Goal: Task Accomplishment & Management: Use online tool/utility

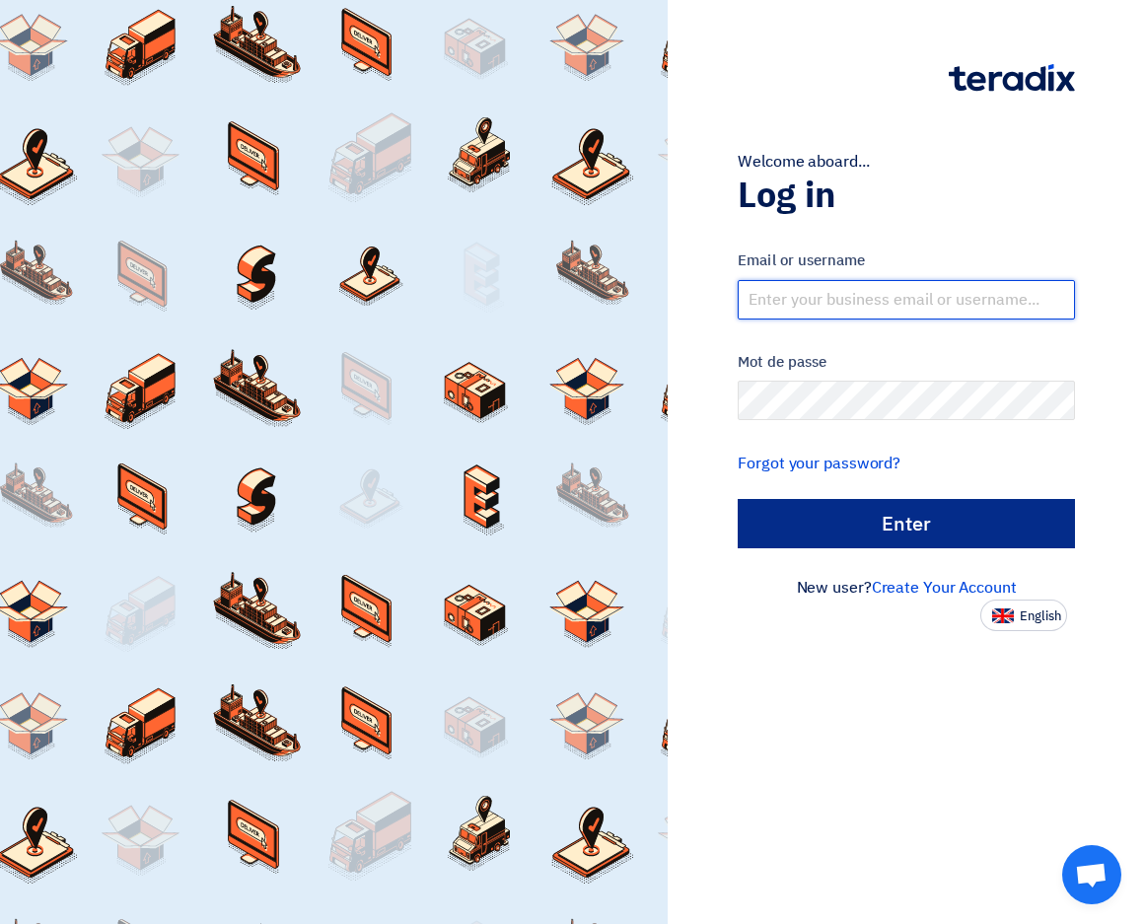
type input "[EMAIL_ADDRESS][DOMAIN_NAME]"
click at [925, 524] on input "الدخول" at bounding box center [906, 523] width 337 height 49
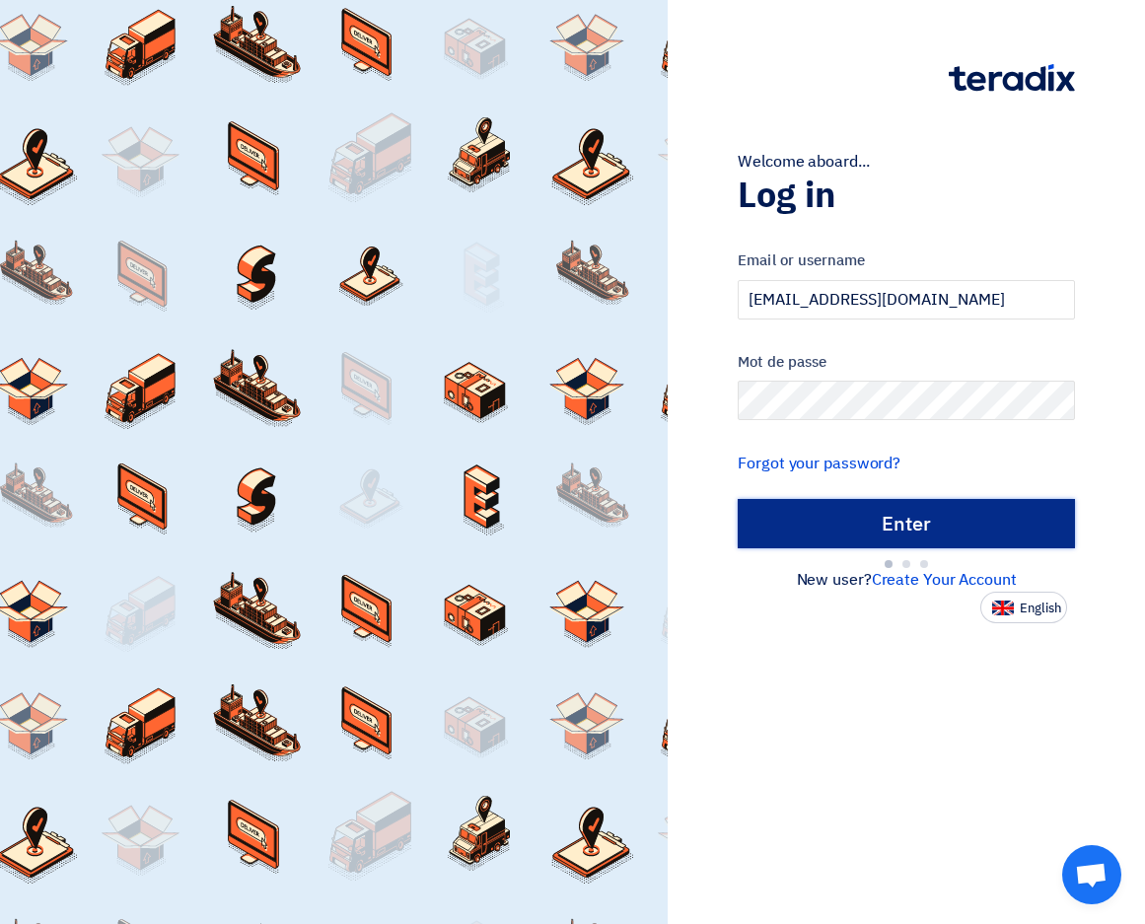
type input "Sign in"
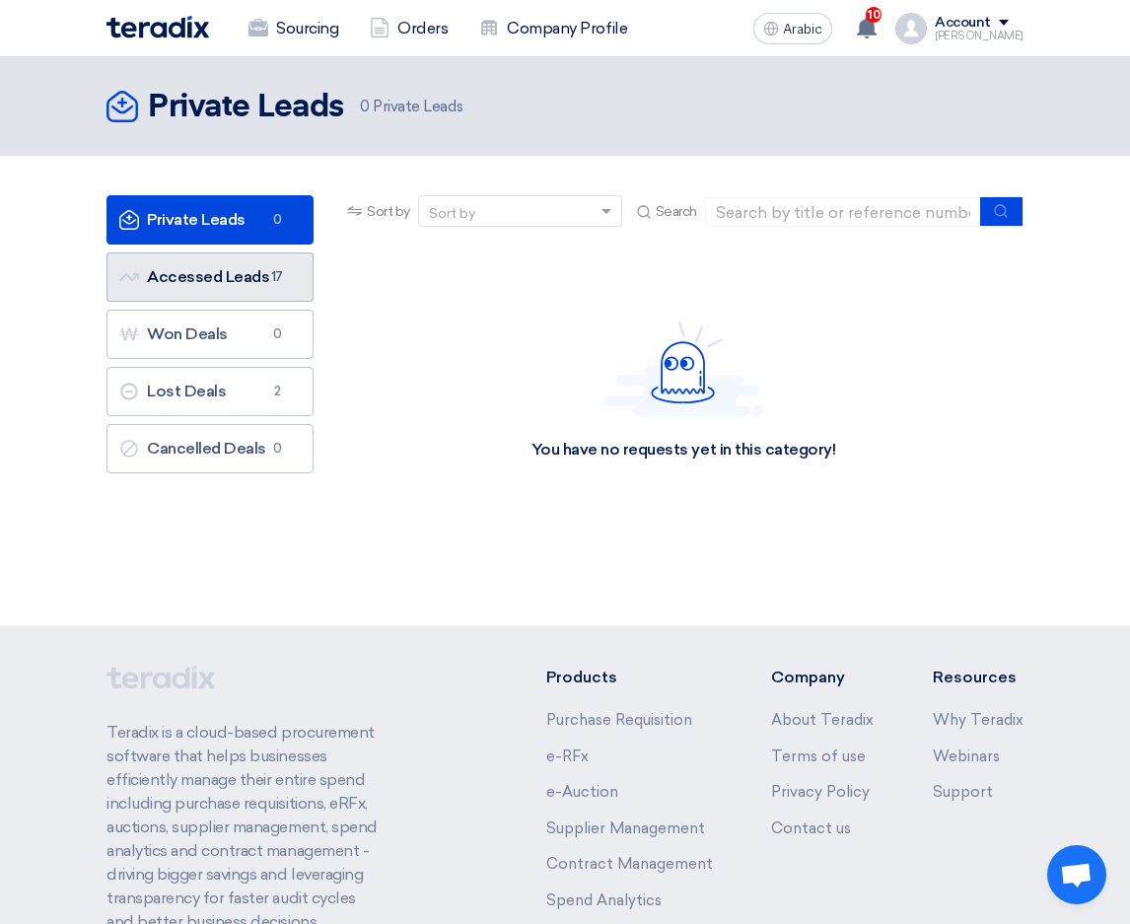
click at [270, 283] on span "17" at bounding box center [277, 277] width 24 height 20
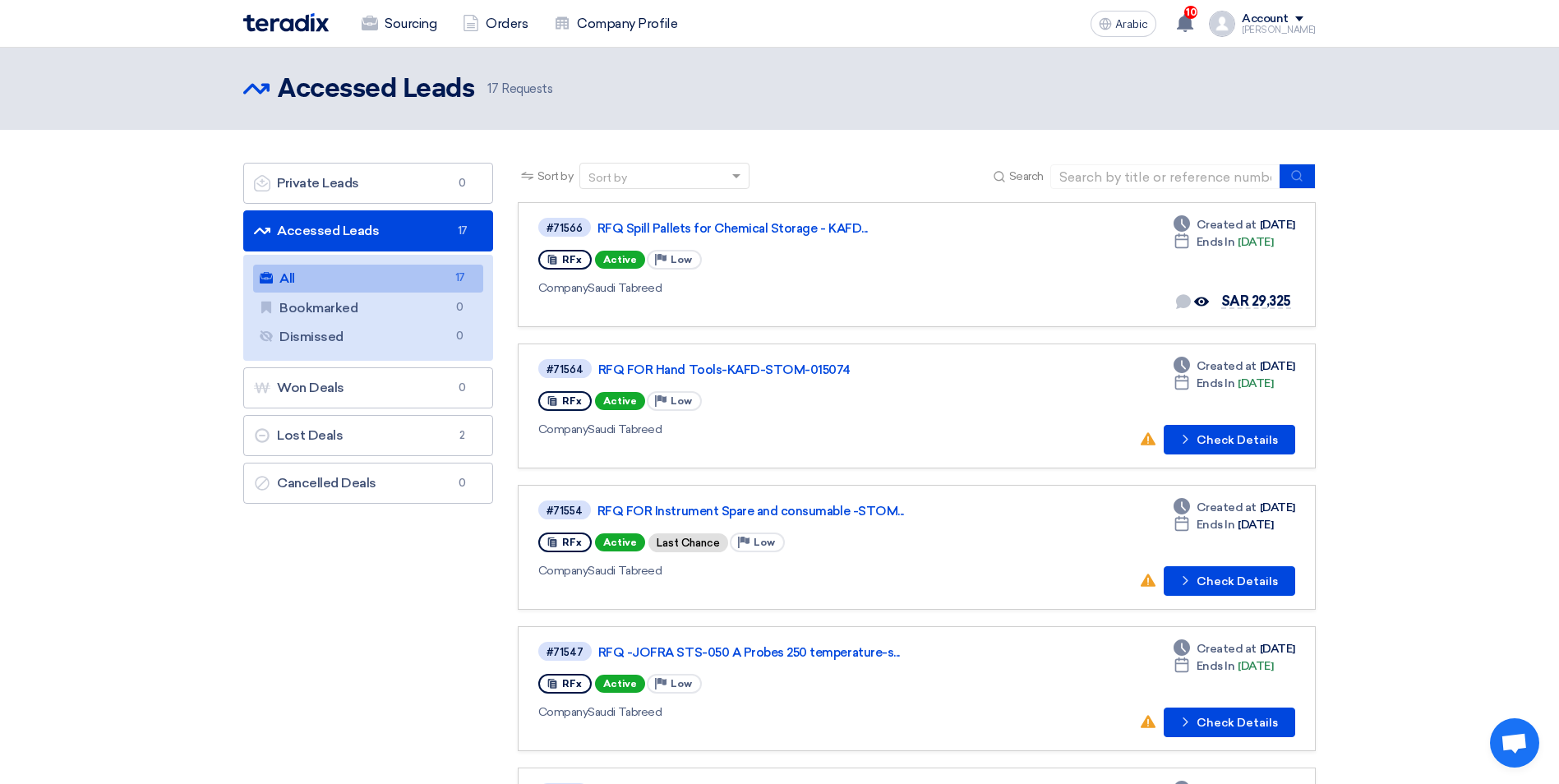
click at [339, 385] on font "Won Deals Won Deals" at bounding box center [299, 387] width 90 height 16
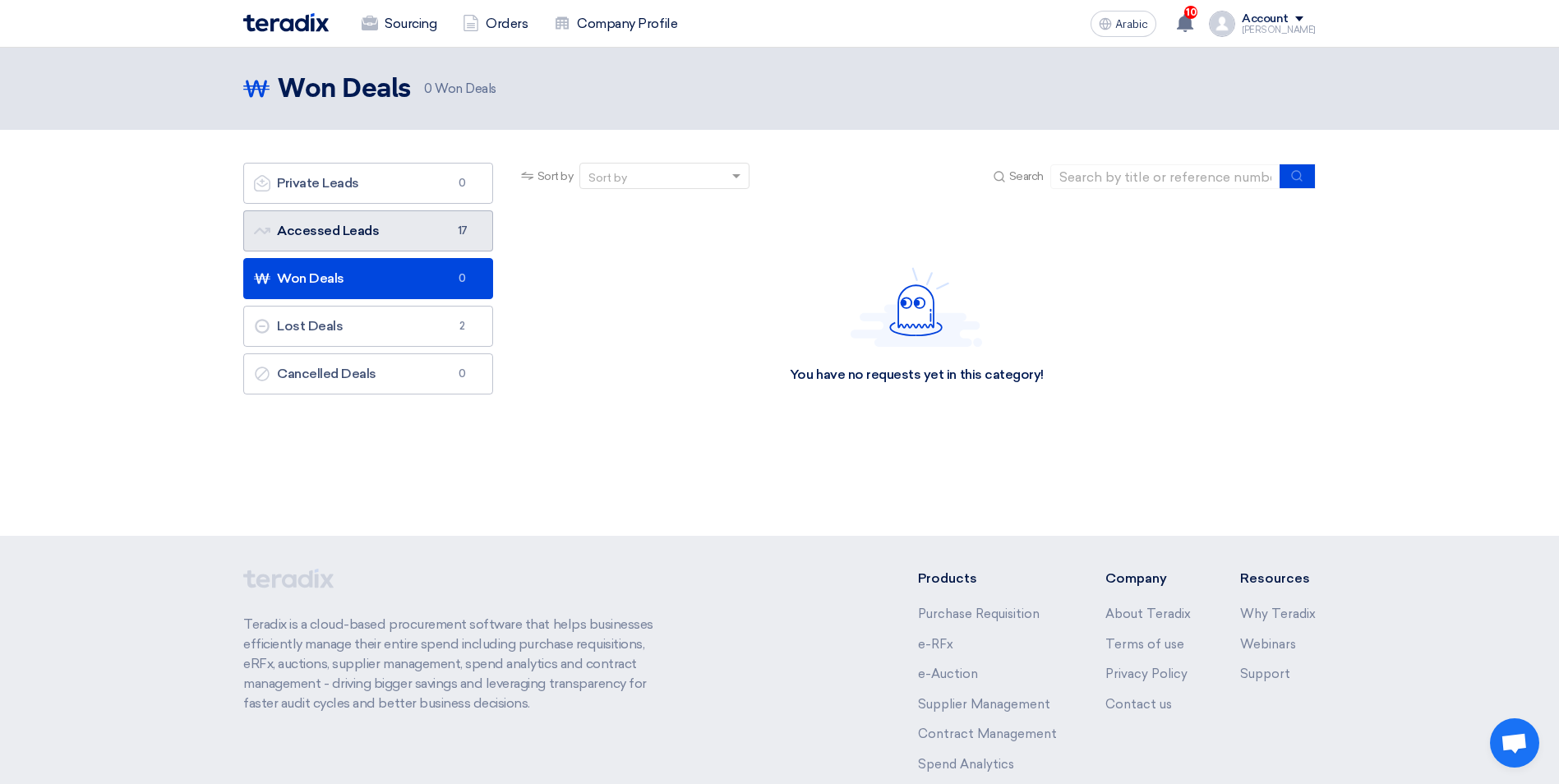
click at [328, 232] on font "Accessed Leads Accessed Leads" at bounding box center [317, 230] width 125 height 16
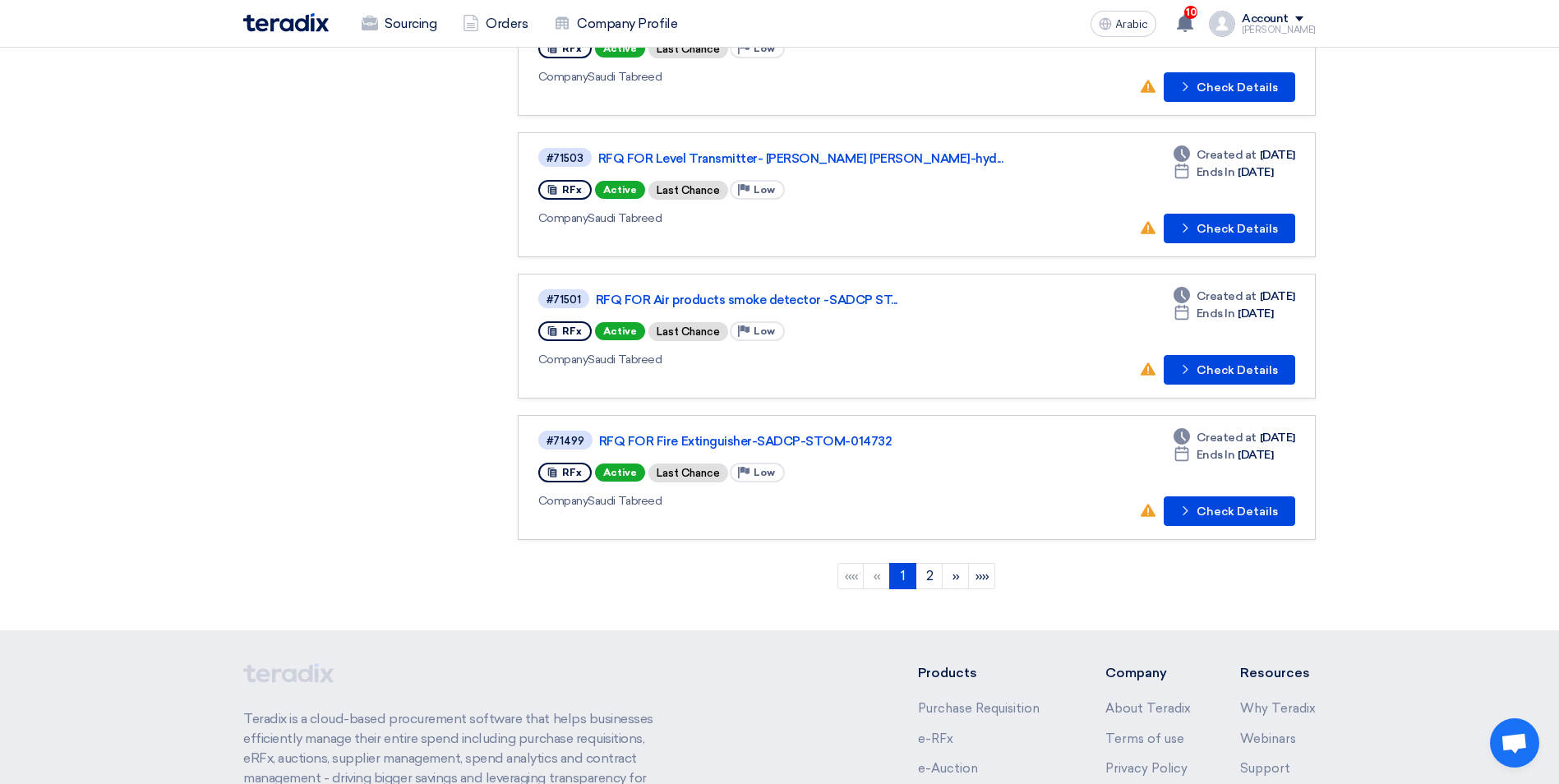
scroll to position [986, 0]
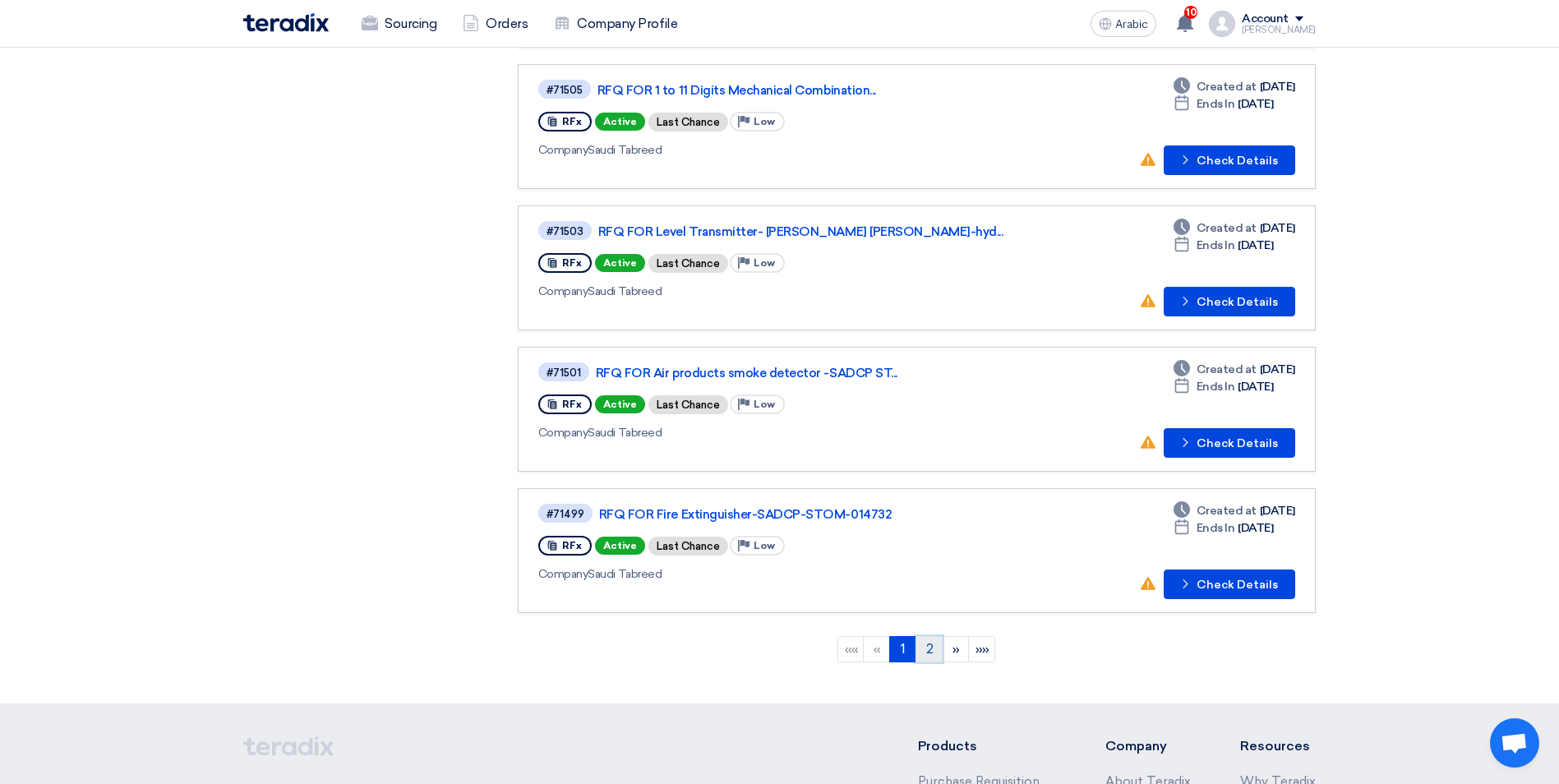
click at [928, 652] on font "2" at bounding box center [929, 648] width 7 height 16
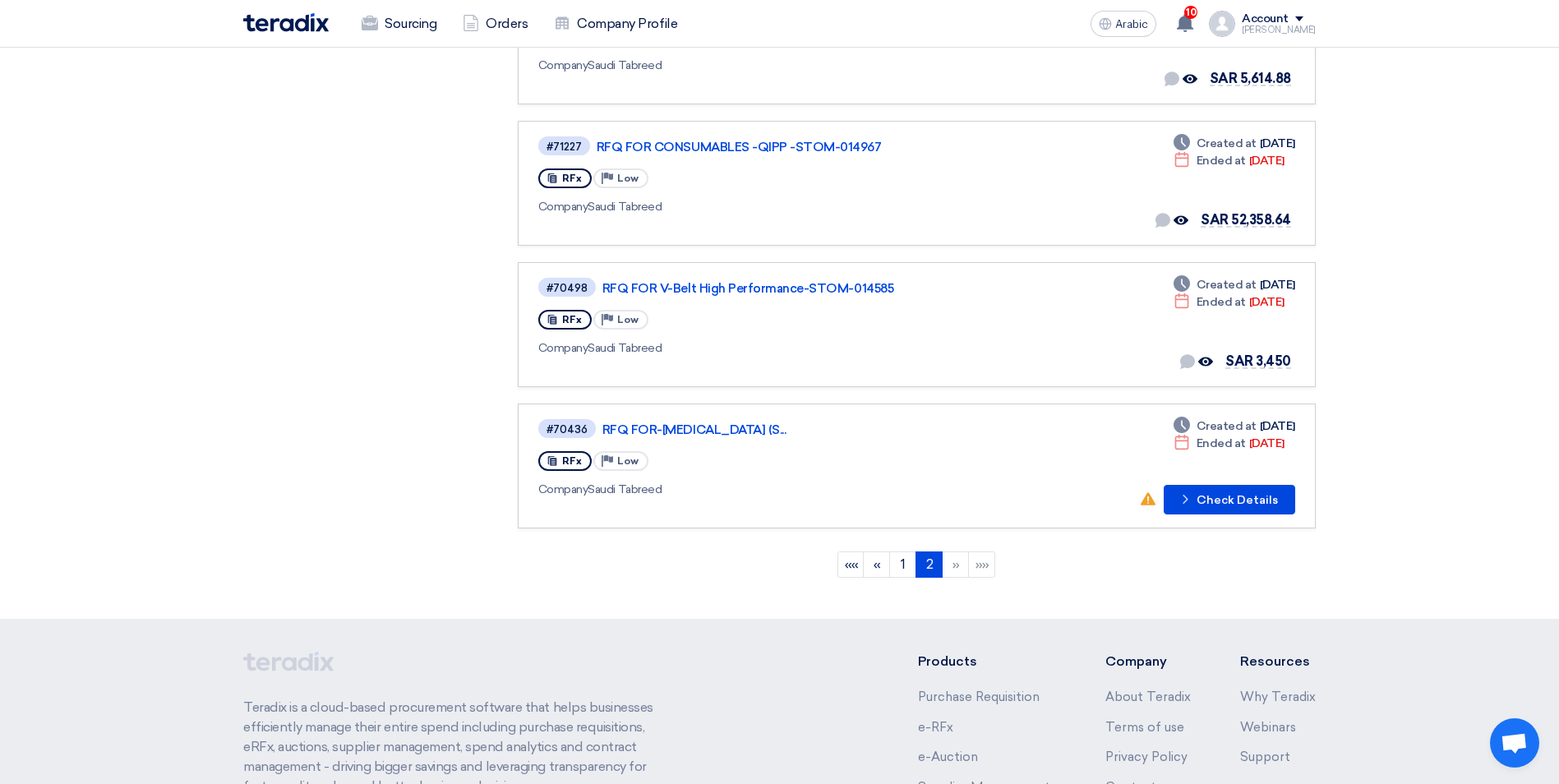
scroll to position [740, 0]
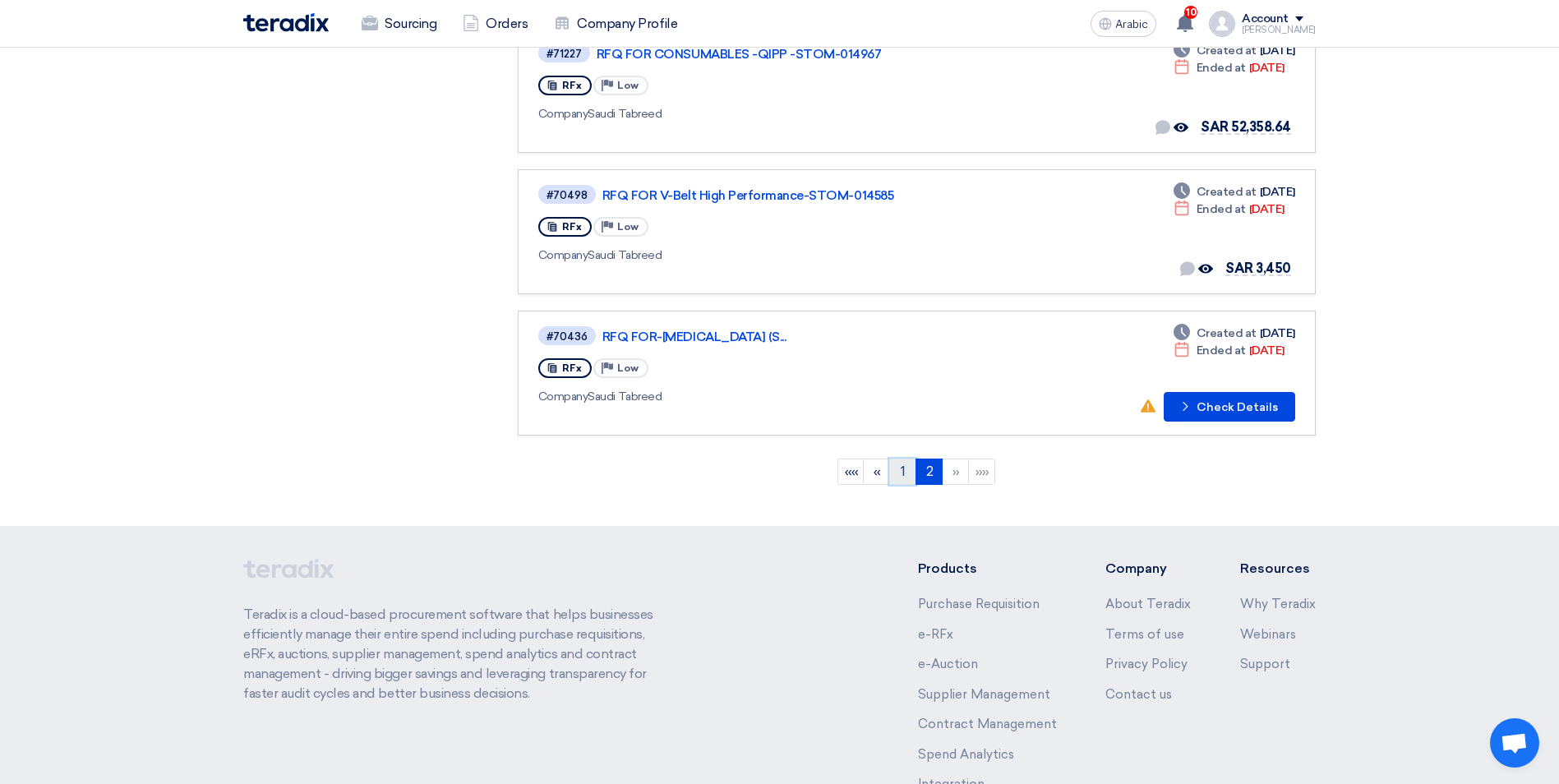
click at [898, 477] on link "1" at bounding box center [902, 472] width 27 height 27
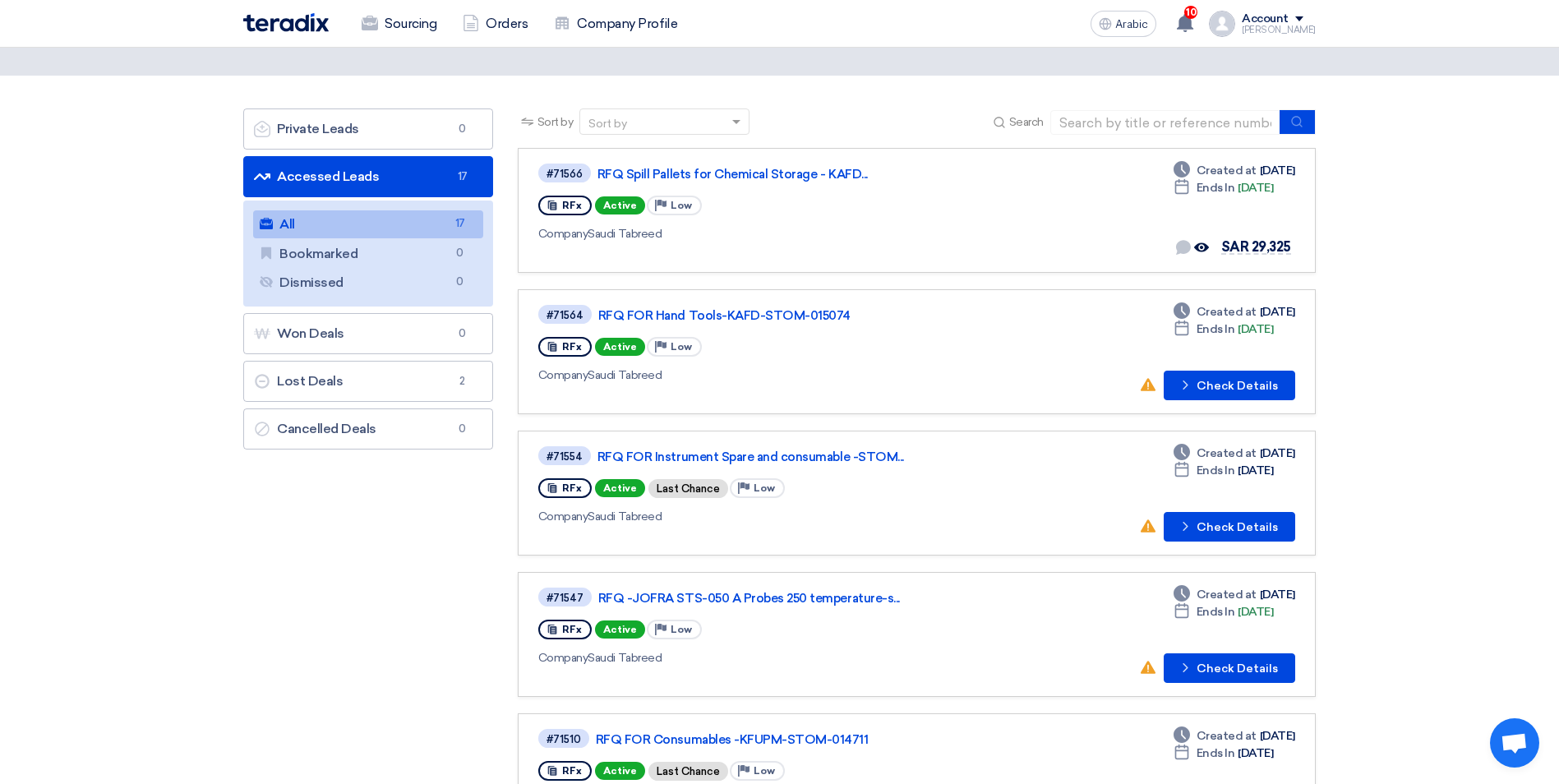
scroll to position [164, 0]
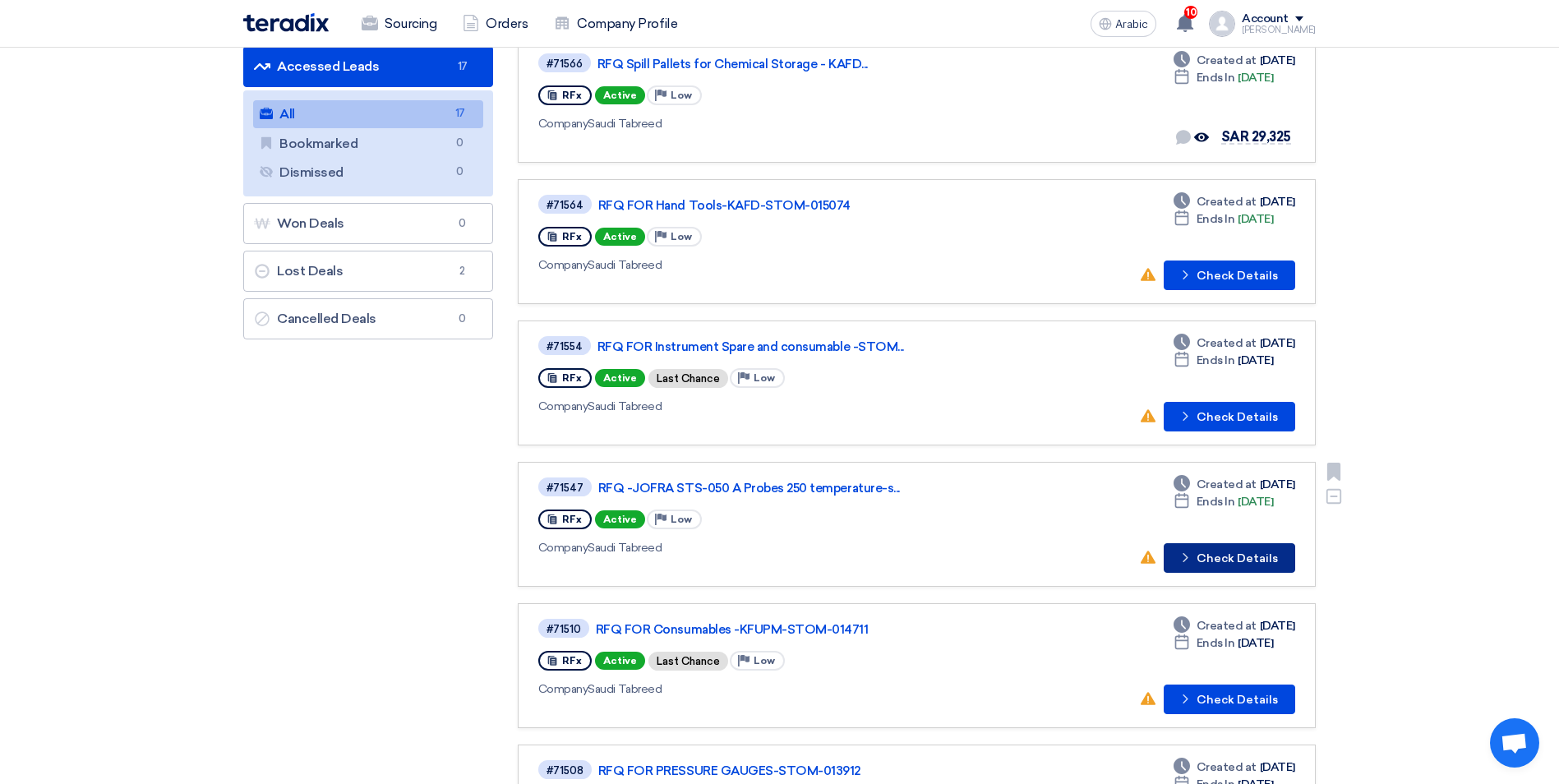
click at [953, 557] on font "Check Details" at bounding box center [1237, 559] width 82 height 12
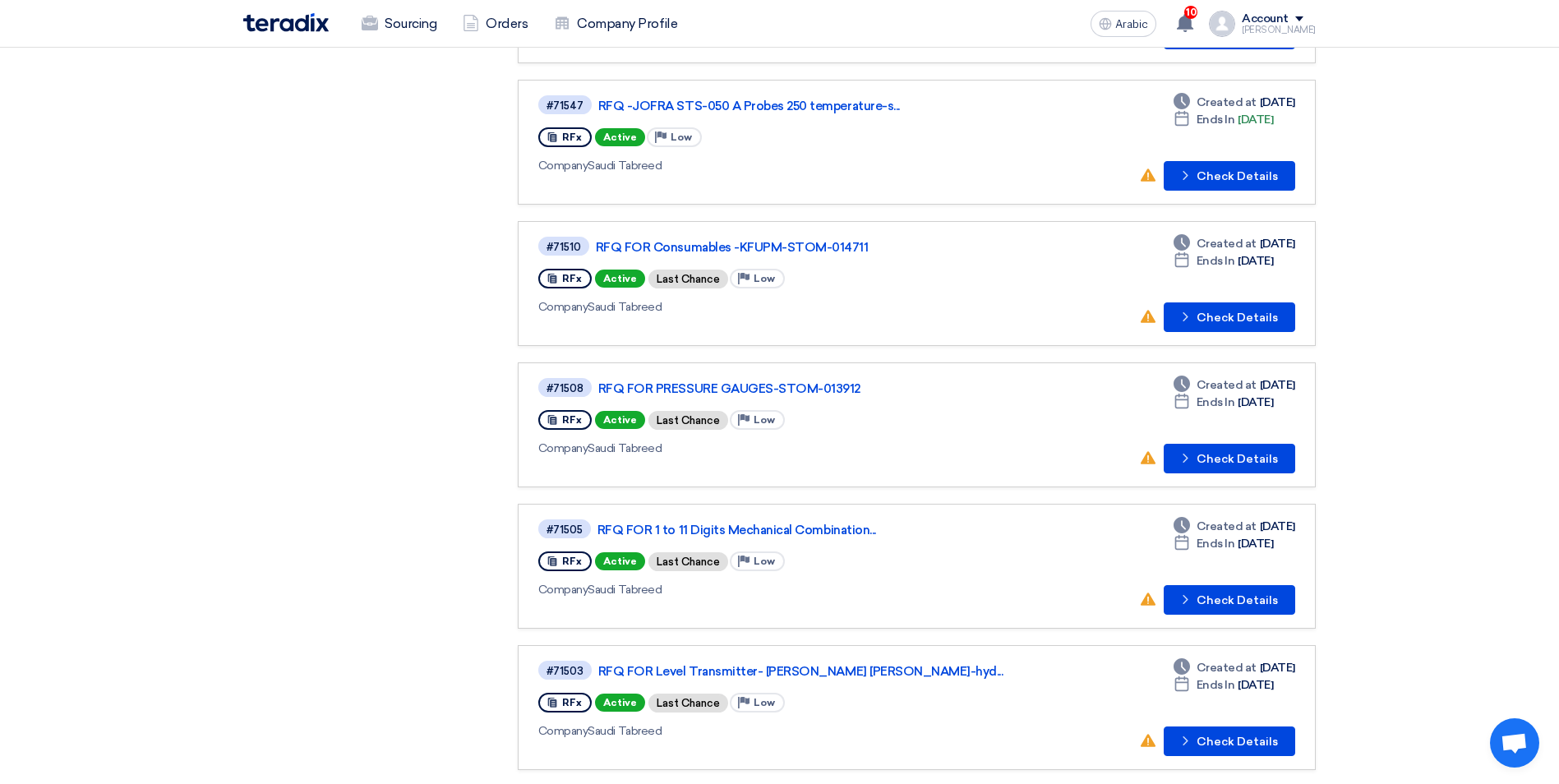
scroll to position [575, 0]
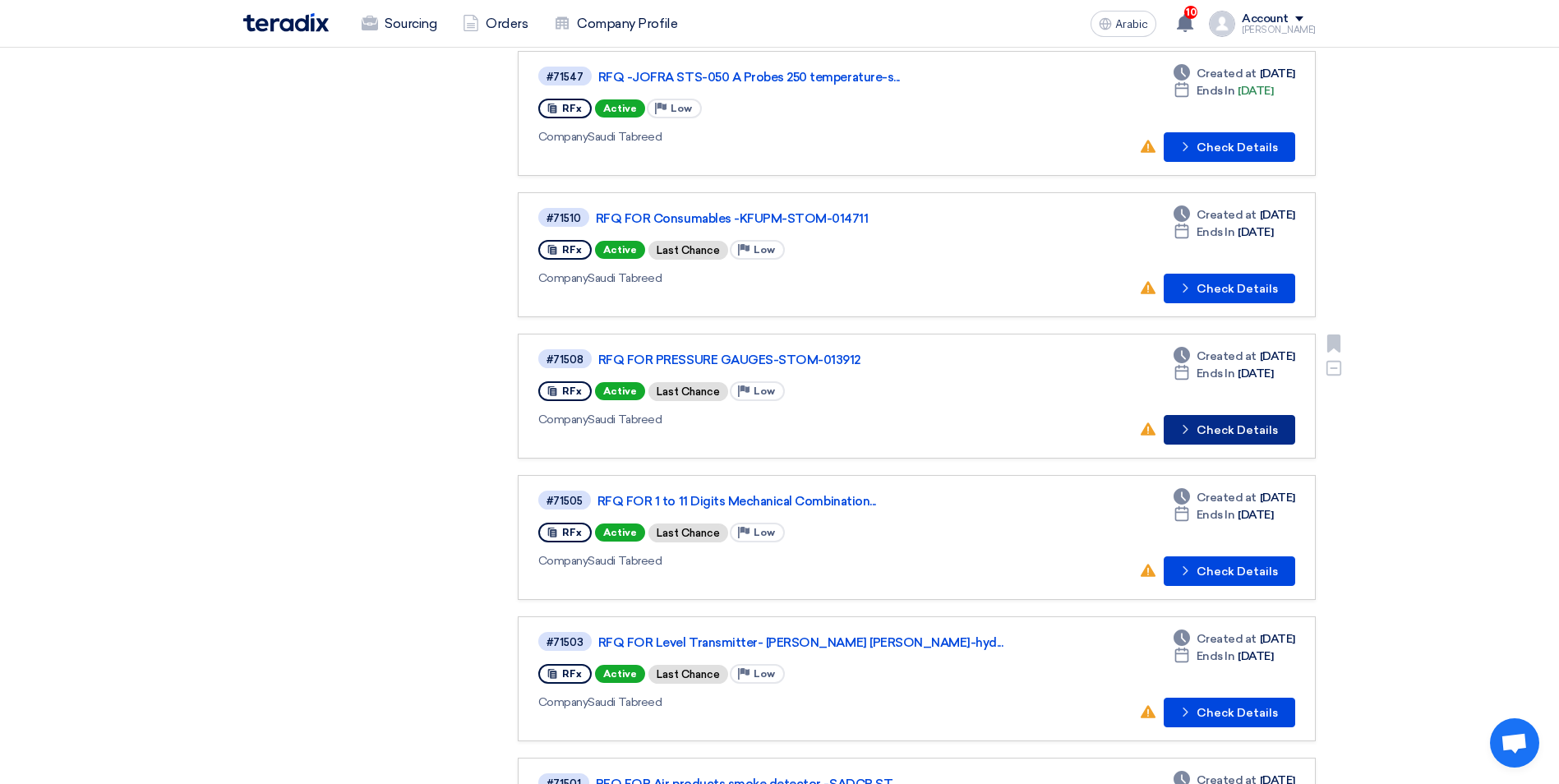
click at [953, 426] on font "Check Details" at bounding box center [1237, 431] width 82 height 12
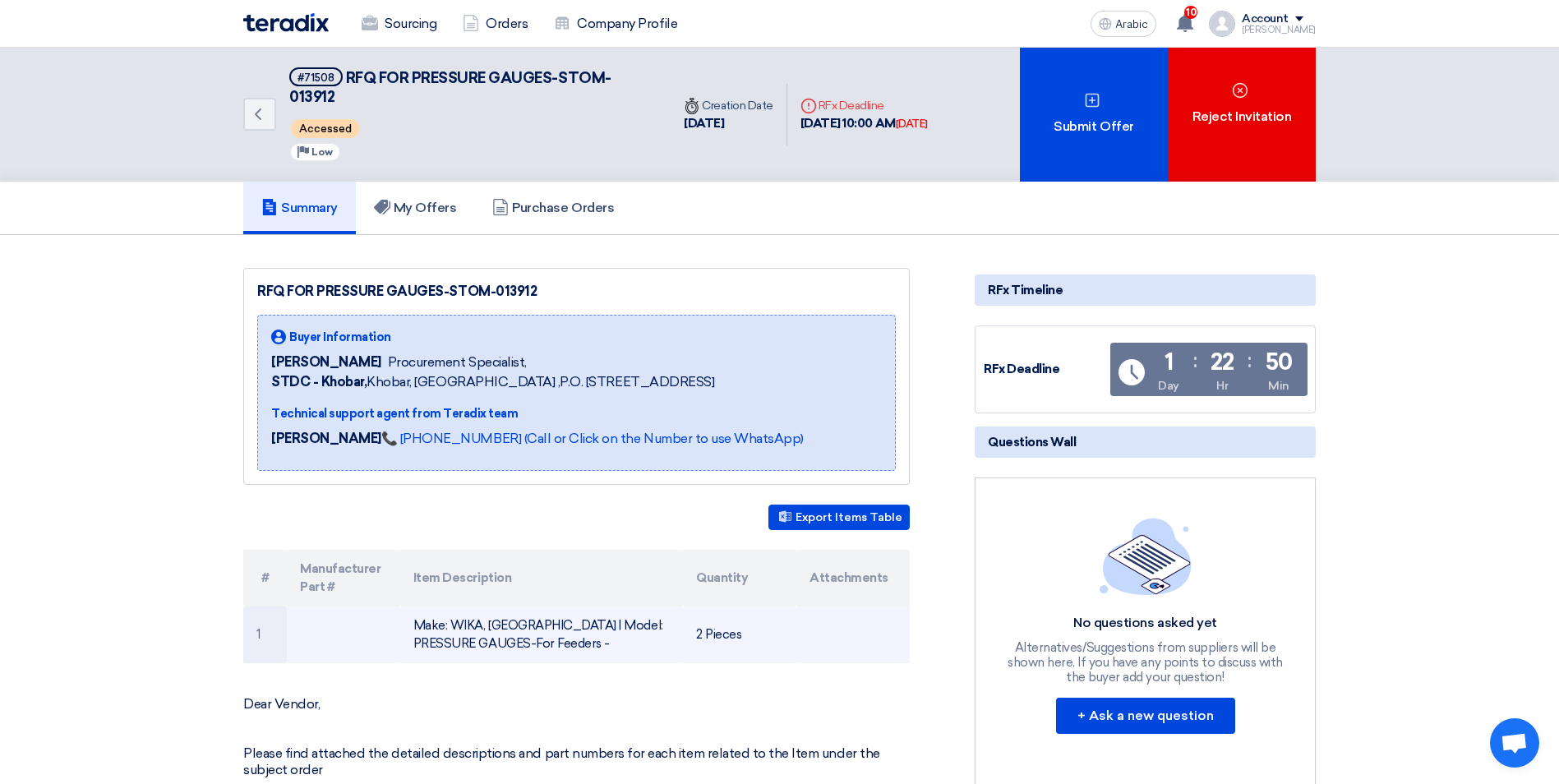
drag, startPoint x: 414, startPoint y: 621, endPoint x: 533, endPoint y: 639, distance: 120.4
click at [533, 639] on font "Make: WIKA, [GEOGRAPHIC_DATA] | Model: PRESSURE GAUGES-For Feeders -" at bounding box center [538, 635] width 250 height 33
copy font "Make: WIKA, [GEOGRAPHIC_DATA] | Model: PRESSURE GAUGES-For Feeders"
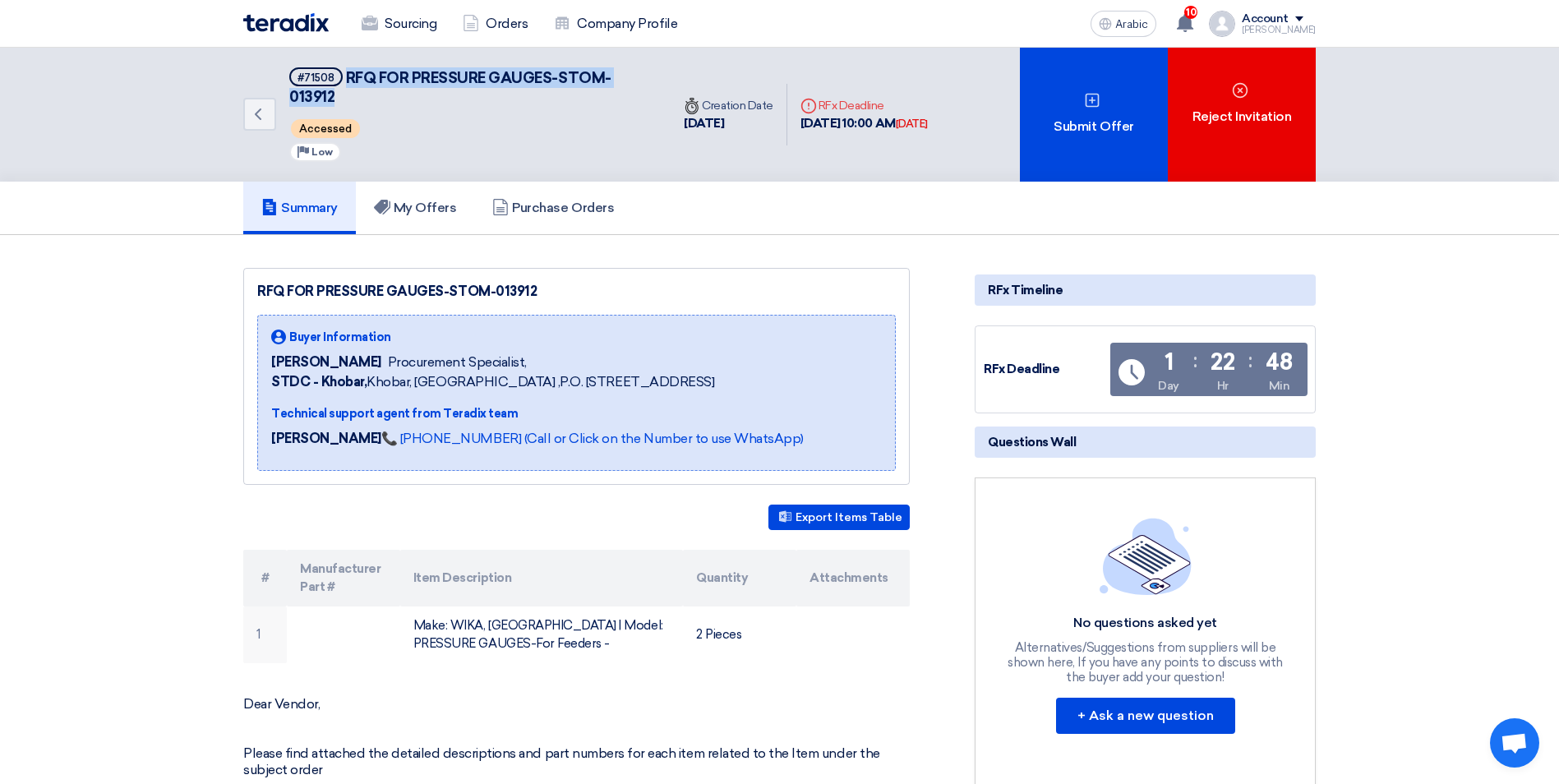
drag, startPoint x: 335, startPoint y: 97, endPoint x: 345, endPoint y: 77, distance: 22.4
click at [345, 77] on h5 "#71508 RFQ FOR PRESSURE GAUGES-STOM-013912" at bounding box center [470, 87] width 362 height 40
copy span "RFQ FOR PRESSURE GAUGES-STOM-013912"
